Goal: Transaction & Acquisition: Book appointment/travel/reservation

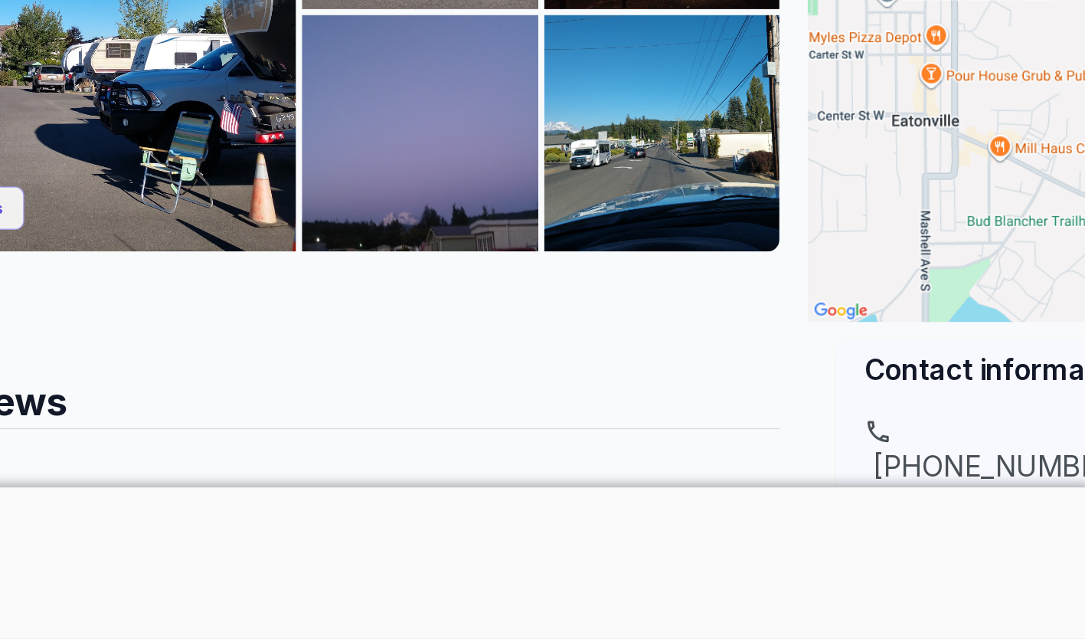
scroll to position [168, 0]
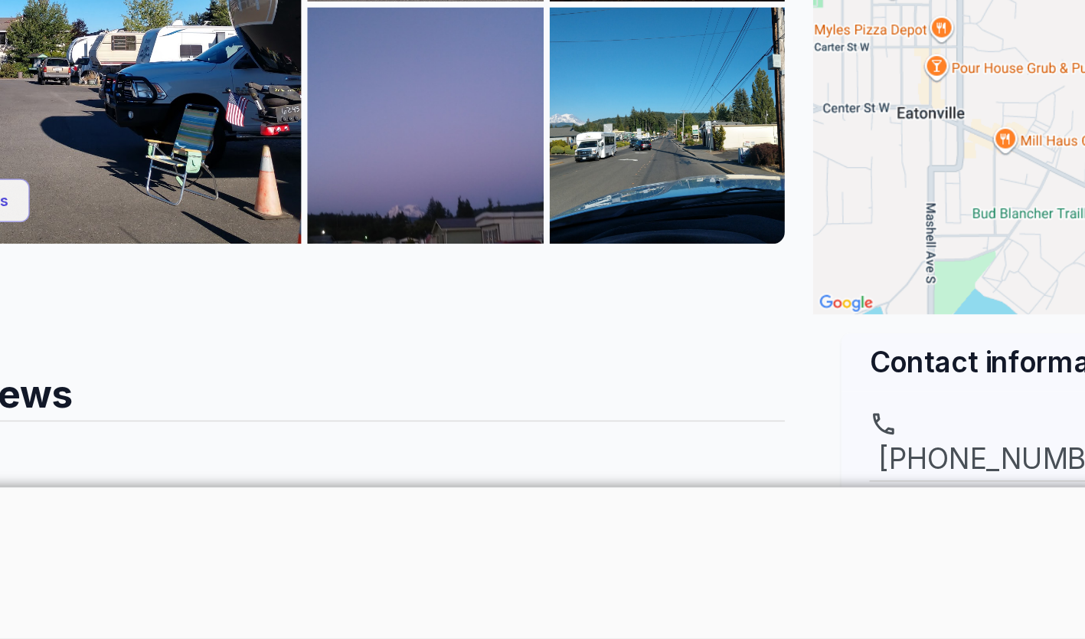
click at [545, 540] on div at bounding box center [543, 540] width 770 height 0
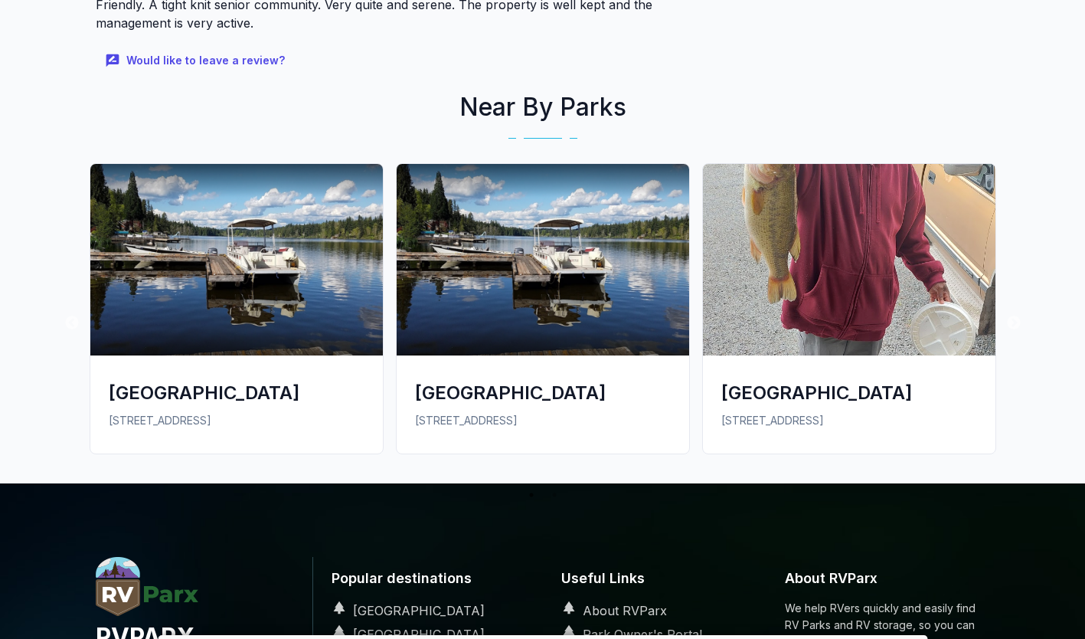
scroll to position [1057, 0]
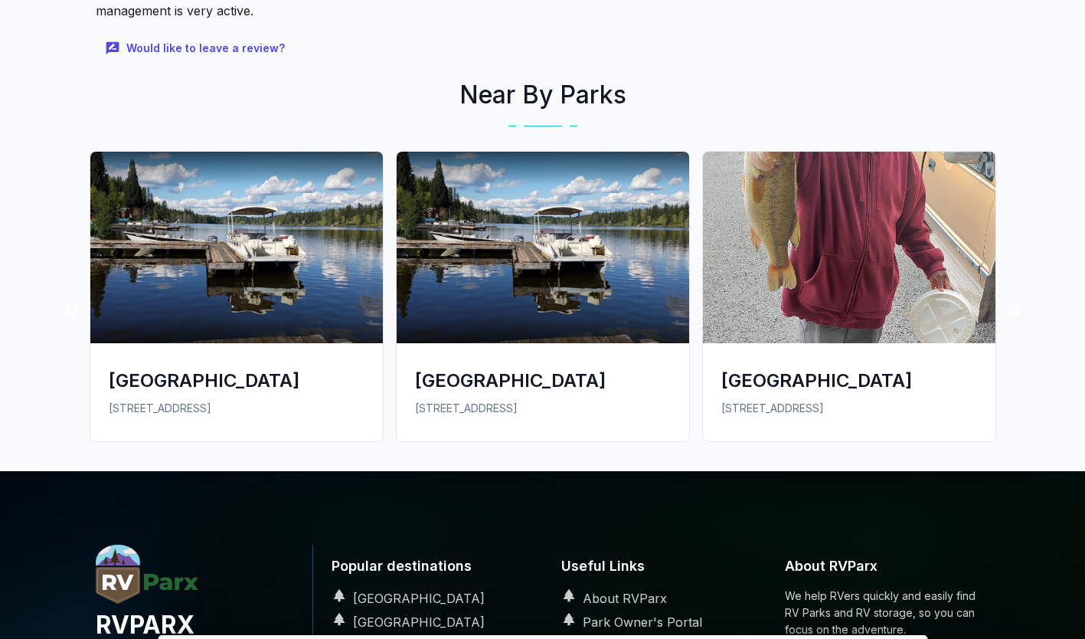
click at [541, 341] on img at bounding box center [543, 247] width 293 height 191
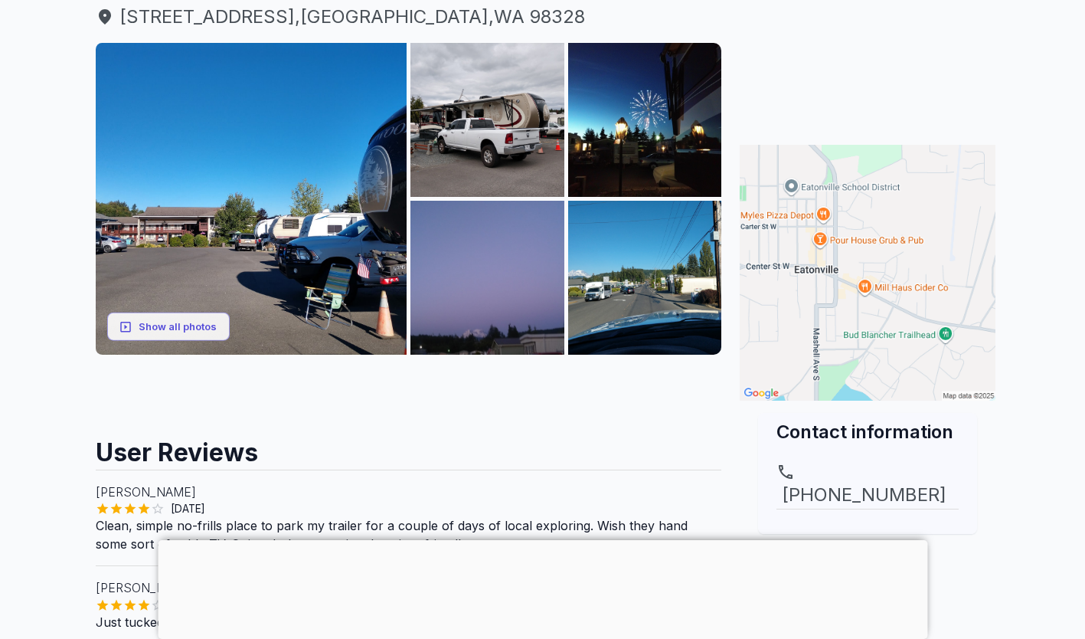
scroll to position [195, 0]
